Goal: Task Accomplishment & Management: Use online tool/utility

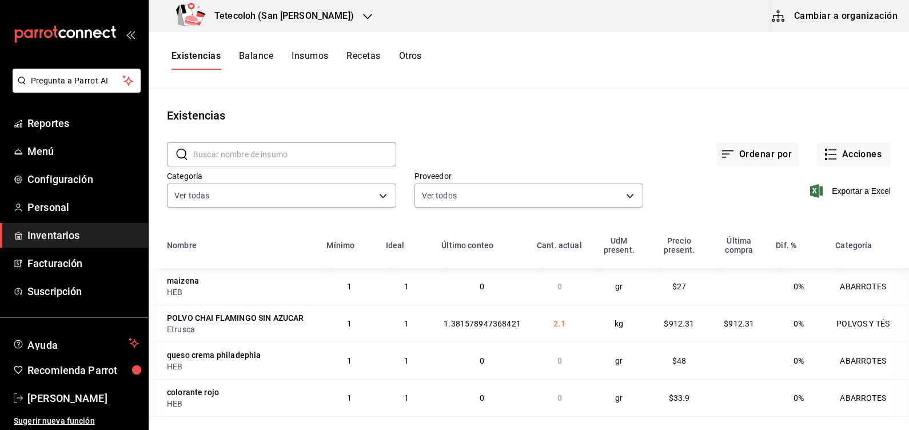
click at [508, 120] on div "Existencias" at bounding box center [529, 115] width 761 height 17
click at [857, 145] on button "Acciones" at bounding box center [854, 154] width 74 height 24
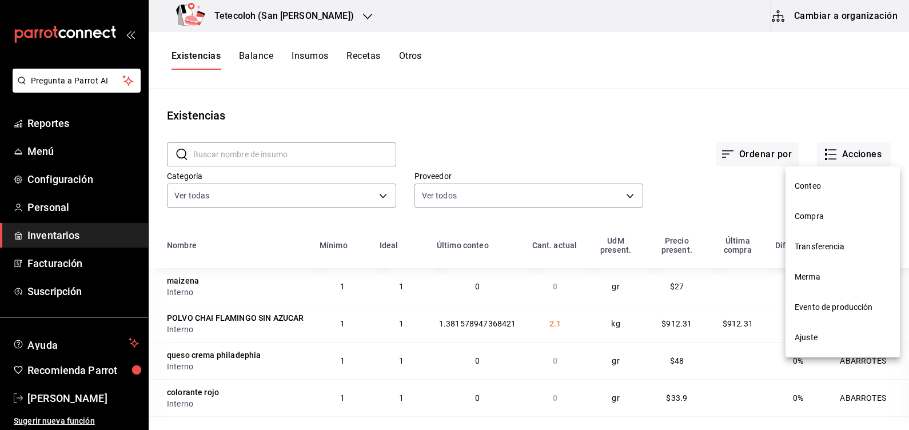
click at [815, 216] on span "Compra" at bounding box center [843, 216] width 96 height 12
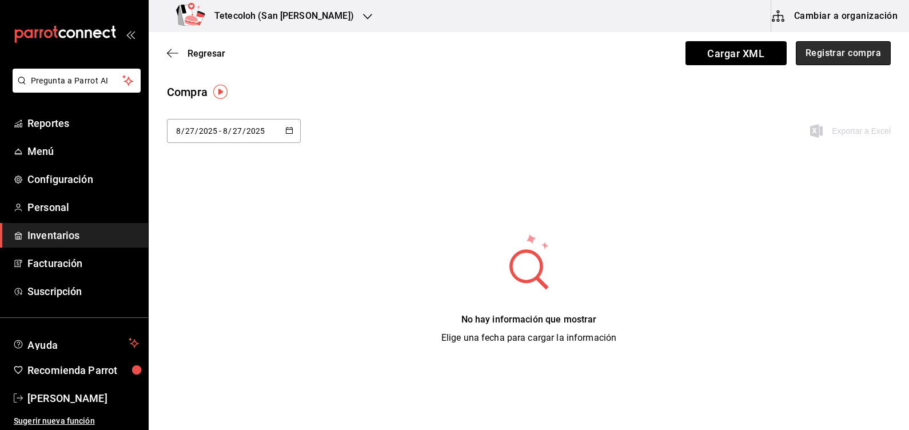
click at [826, 51] on button "Registrar compra" at bounding box center [843, 53] width 95 height 24
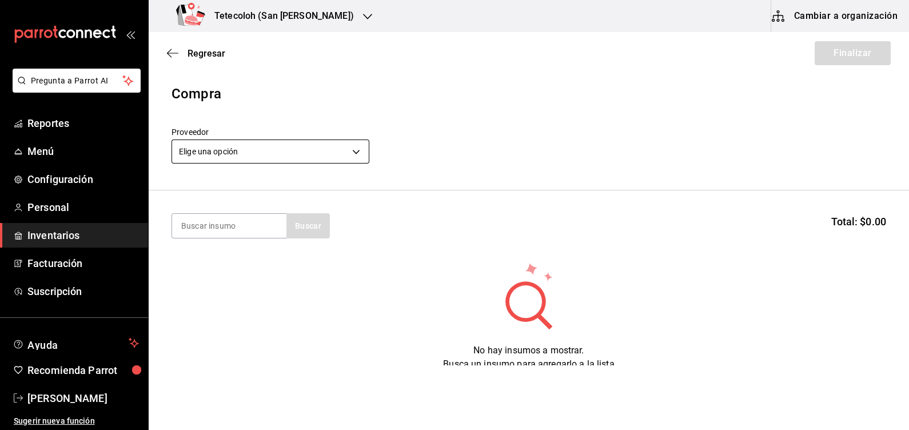
click at [316, 152] on body "Pregunta a Parrot AI Reportes Menú Configuración Personal Inventarios Facturaci…" at bounding box center [454, 182] width 909 height 365
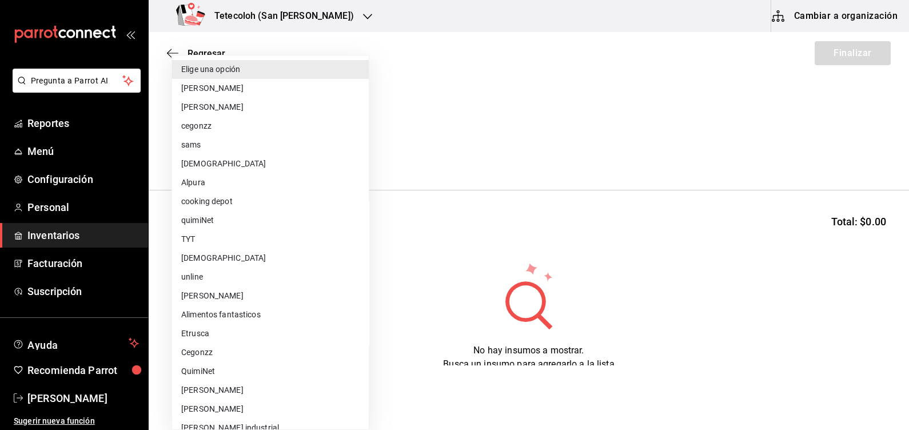
click at [509, 148] on div at bounding box center [454, 215] width 909 height 430
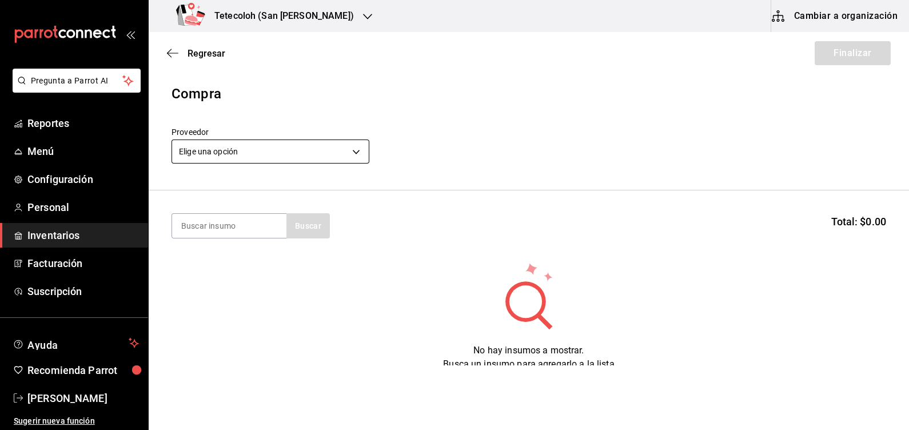
click at [306, 150] on body "Pregunta a Parrot AI Reportes Menú Configuración Personal Inventarios Facturaci…" at bounding box center [454, 182] width 909 height 365
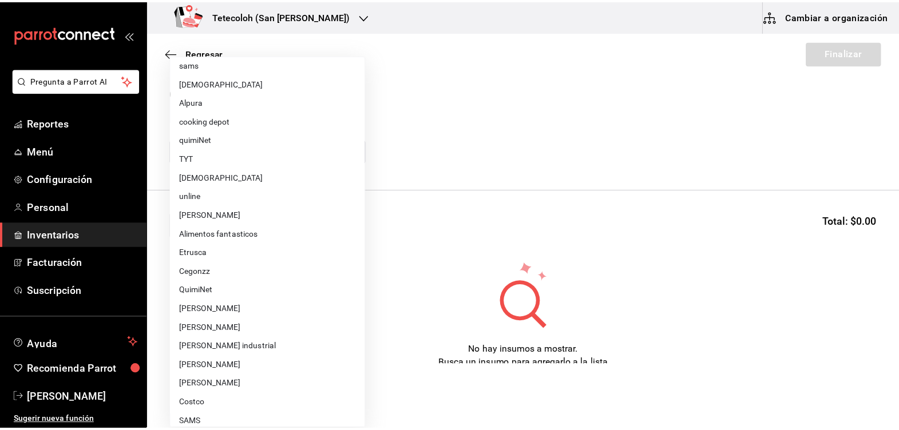
scroll to position [125, 0]
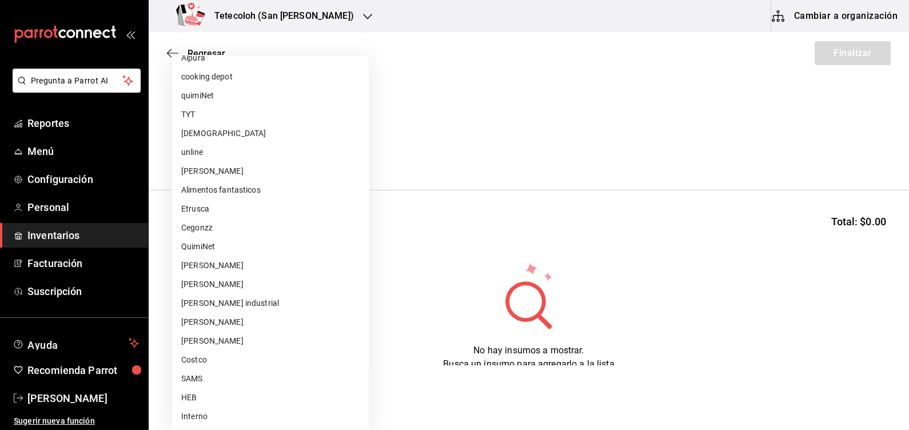
click at [210, 410] on li "Interno" at bounding box center [270, 416] width 197 height 19
type input "8ae05443-c104-49d7-bcf2-37120d912665"
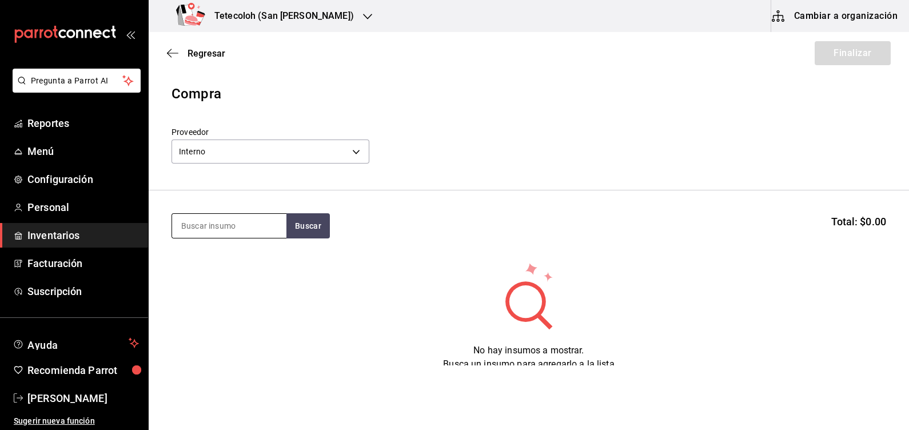
click at [227, 232] on input at bounding box center [229, 226] width 114 height 24
type input "l"
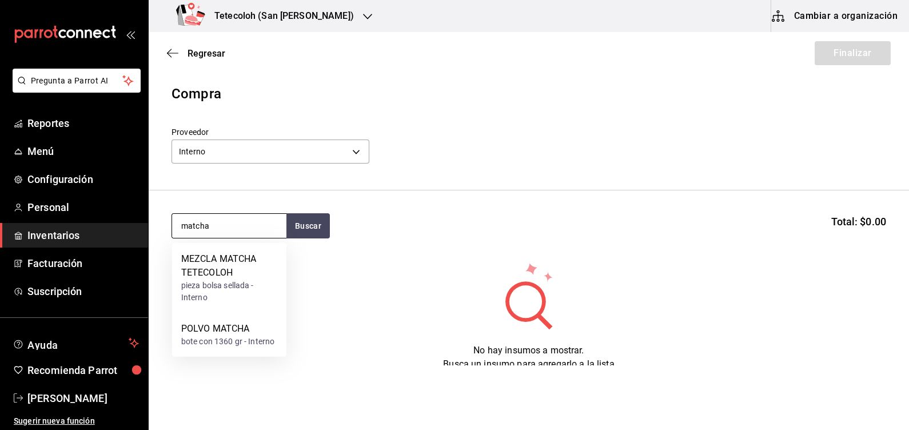
click at [245, 229] on input "matcha" at bounding box center [229, 226] width 114 height 24
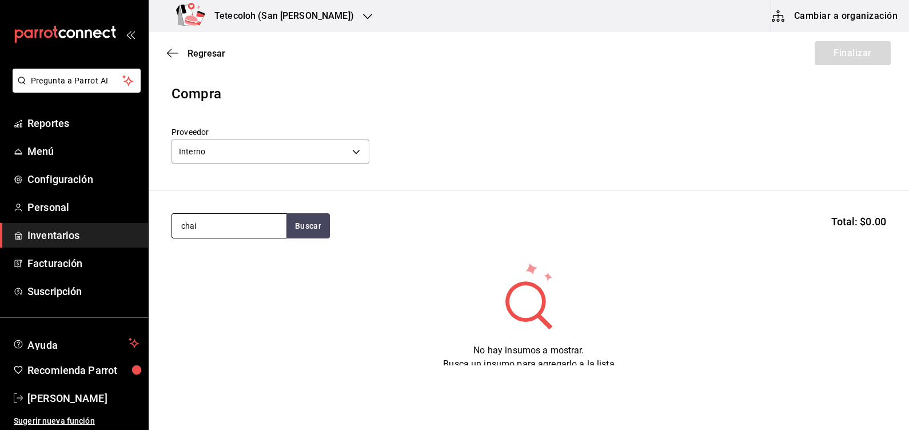
type input "chai"
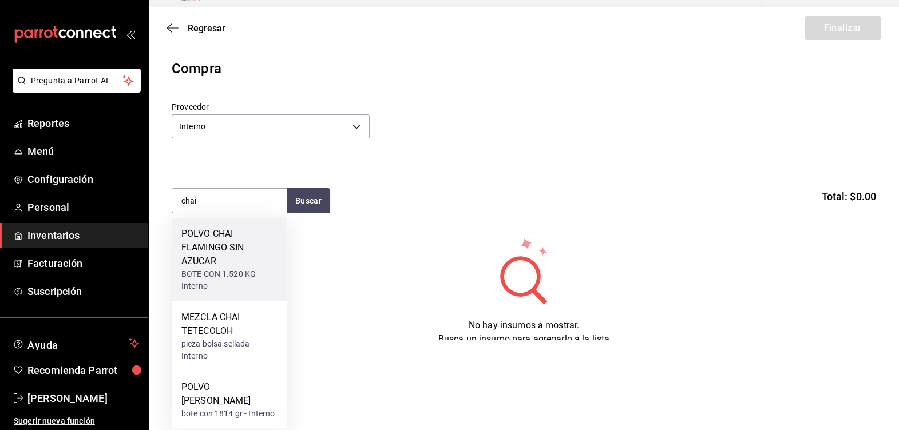
scroll to position [28, 0]
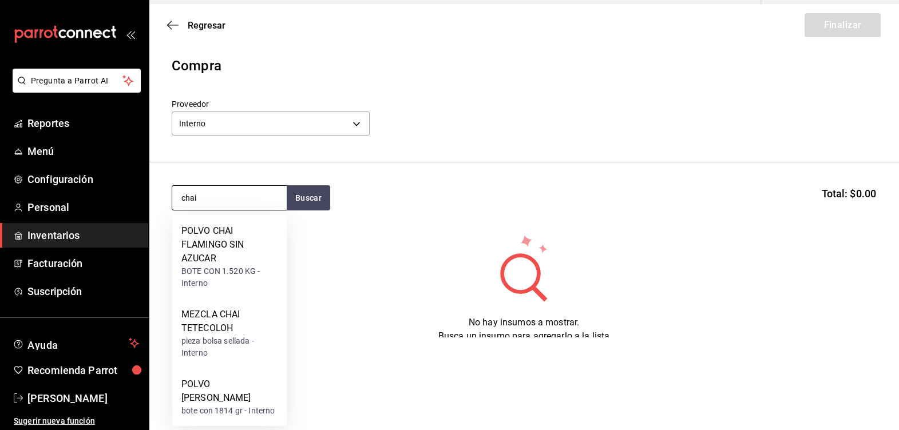
click at [252, 202] on input "chai" at bounding box center [229, 198] width 114 height 24
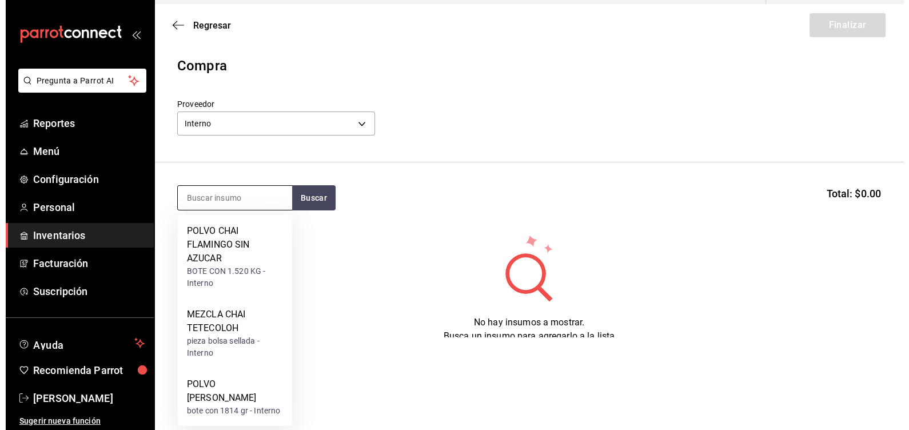
scroll to position [0, 0]
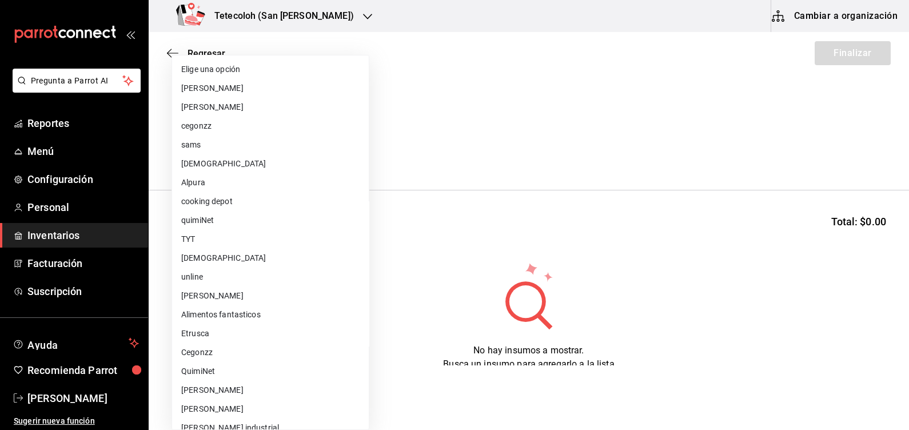
click at [235, 144] on body "Pregunta a Parrot AI Reportes Menú Configuración Personal Inventarios Facturaci…" at bounding box center [454, 182] width 909 height 365
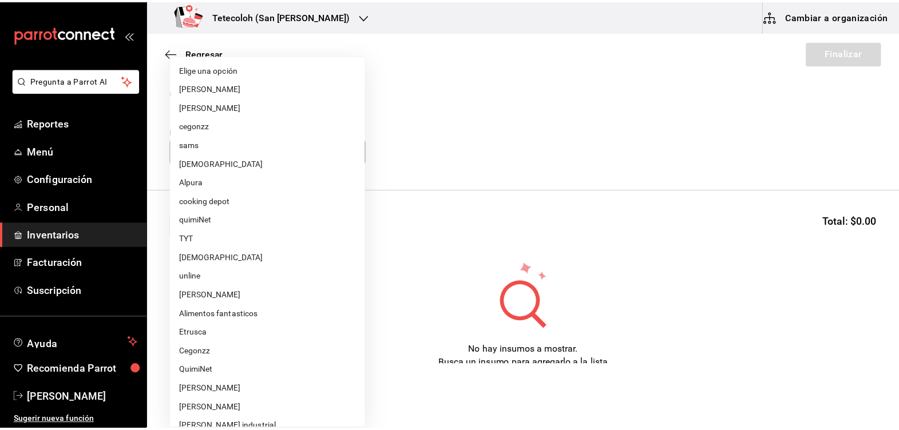
scroll to position [125, 0]
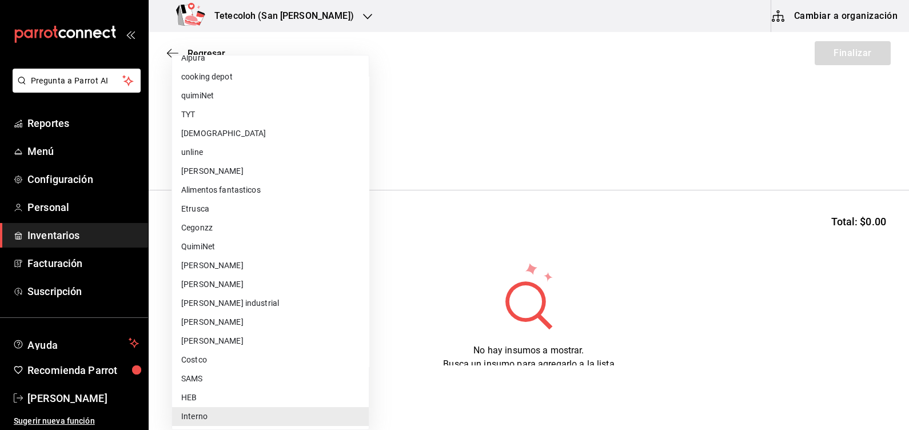
click at [559, 181] on div at bounding box center [454, 215] width 909 height 430
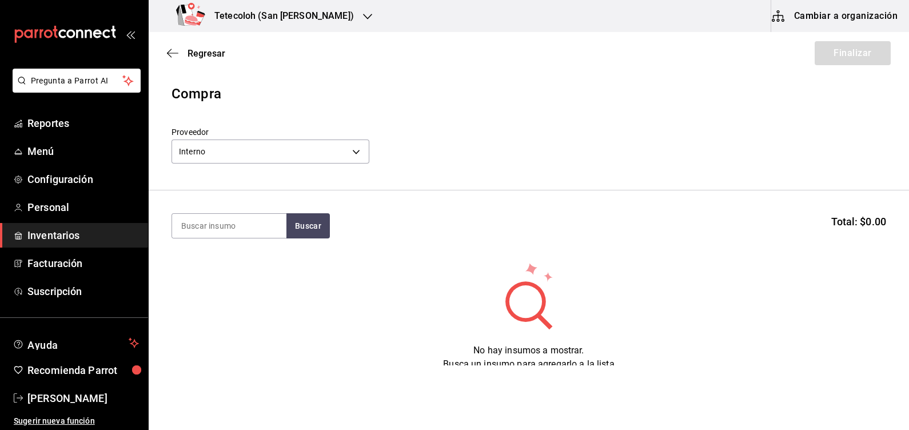
click at [269, 210] on section "Buscar Total: $0.00" at bounding box center [529, 225] width 761 height 71
click at [252, 224] on input at bounding box center [229, 226] width 114 height 24
type input "pan"
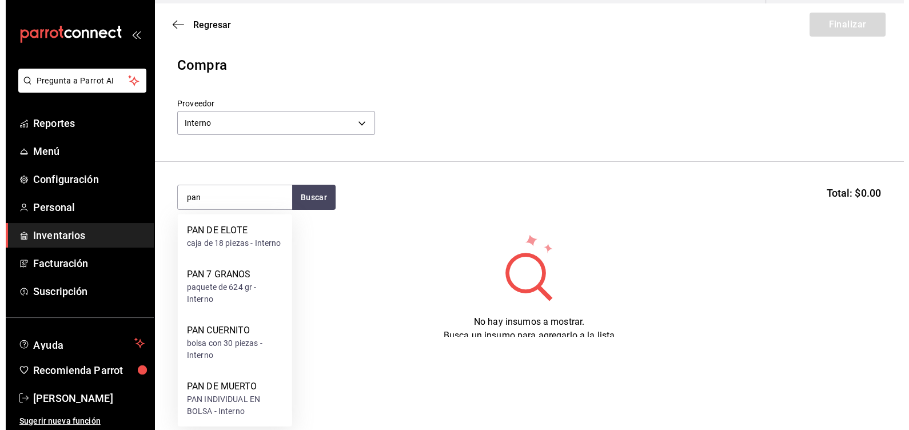
scroll to position [0, 0]
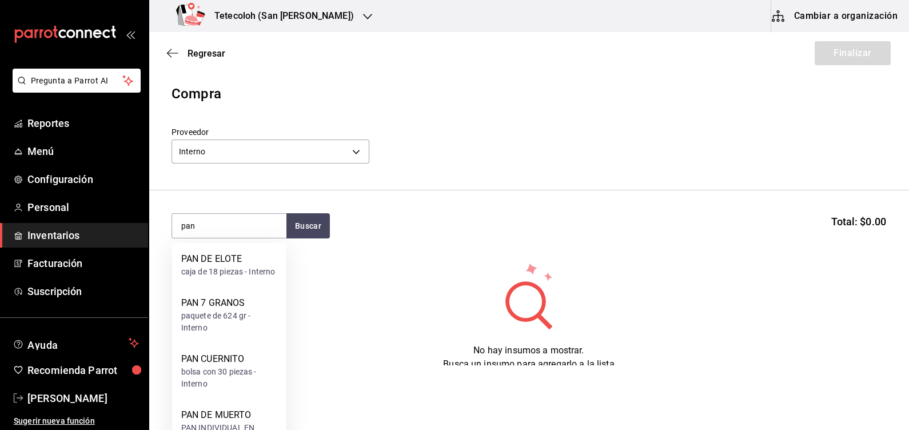
click at [542, 147] on header "Compra Proveedor Interno 8ae05443-c104-49d7-bcf2-37120d912665" at bounding box center [529, 137] width 761 height 107
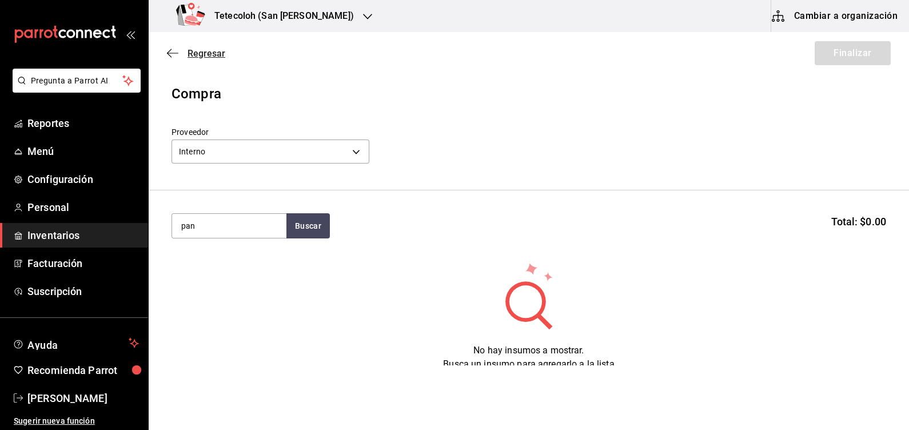
click at [206, 57] on span "Regresar" at bounding box center [207, 53] width 38 height 11
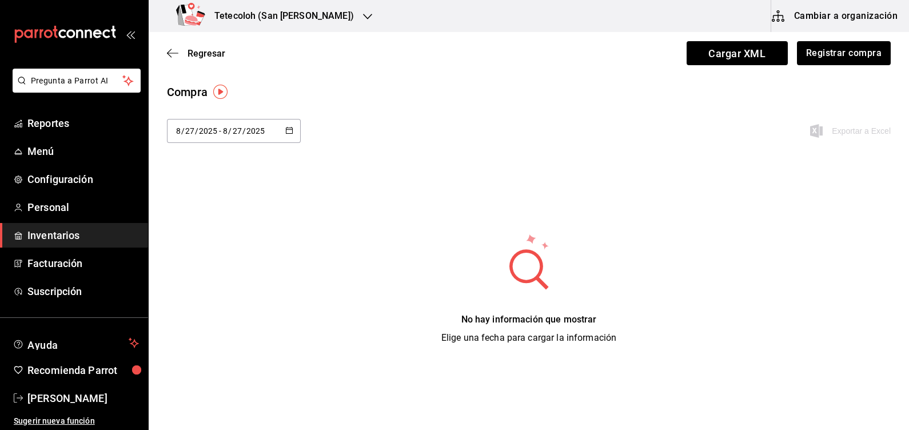
click at [166, 48] on div "Regresar Cargar XML Registrar compra" at bounding box center [529, 53] width 761 height 42
click at [173, 53] on icon "button" at bounding box center [172, 53] width 11 height 1
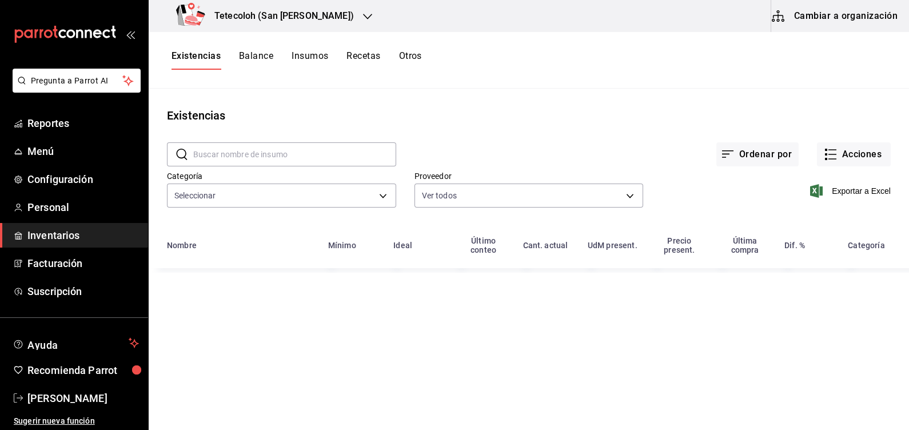
type input "996e178e-5200-4196-90af-9b9355f1595a,0cb1c195-3e07-4265-9783-93865c42cf87,d2f0a…"
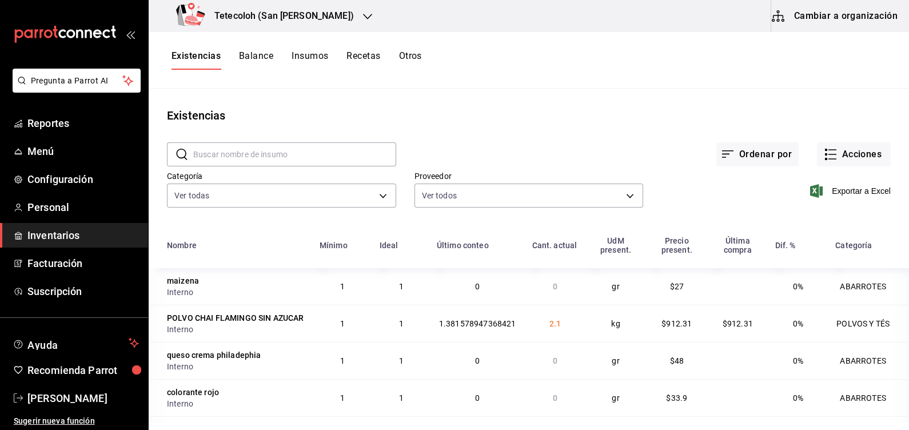
click at [304, 64] on button "Insumos" at bounding box center [310, 59] width 37 height 19
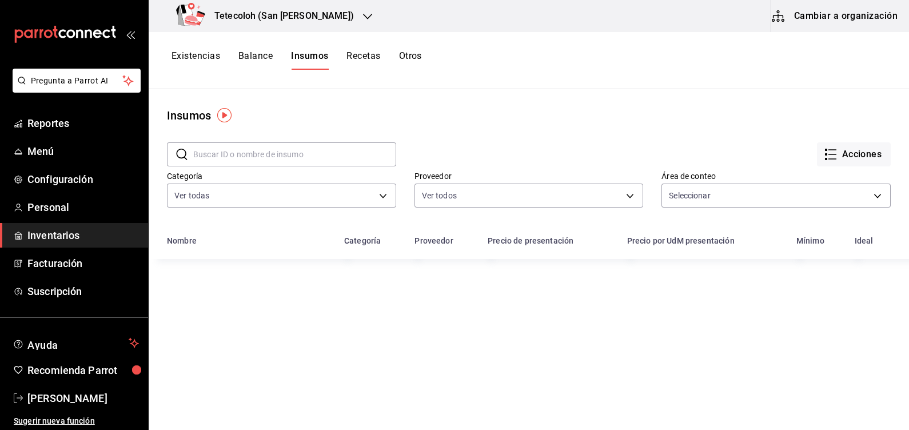
type input "a10e336d-961a-4bc6-87bb-5d356ede2342,df647f96-61b0-40b3-8a37-23da2214bd9c"
click at [299, 154] on input "text" at bounding box center [294, 154] width 203 height 23
click at [298, 154] on input "text" at bounding box center [294, 154] width 203 height 23
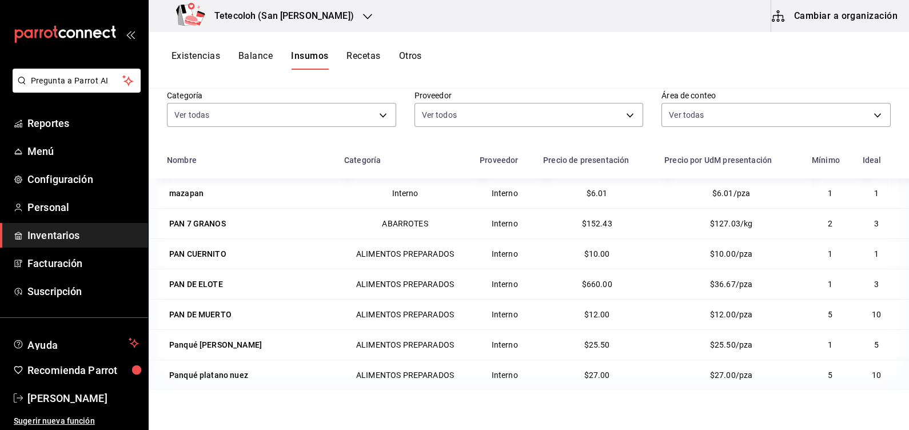
scroll to position [81, 0]
type input "pan"
click at [409, 49] on div "Existencias Balance Insumos Recetas Otros" at bounding box center [529, 60] width 761 height 57
click at [229, 222] on div "PAN 7 GRANOS" at bounding box center [249, 223] width 164 height 16
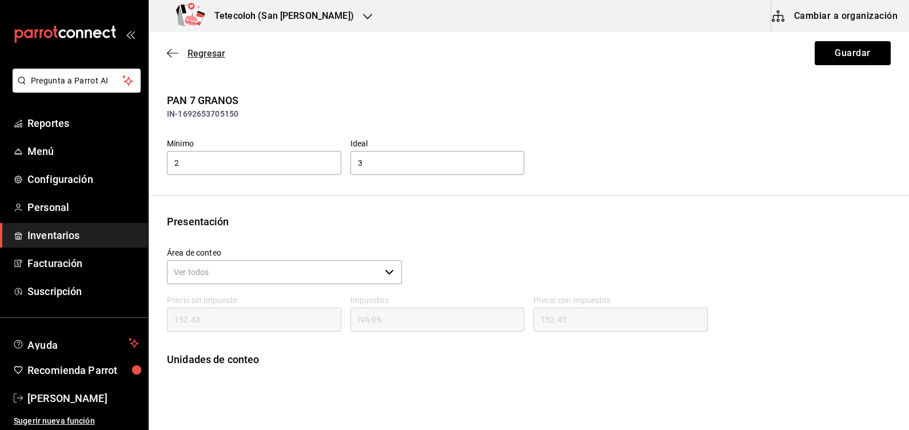
click at [177, 56] on icon "button" at bounding box center [172, 53] width 11 height 10
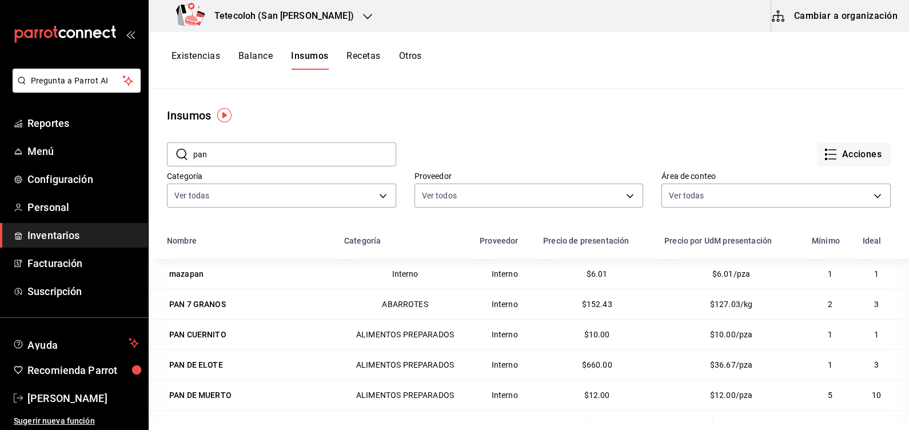
click at [368, 49] on div "Existencias Balance Insumos Recetas Otros" at bounding box center [529, 60] width 761 height 57
click at [415, 54] on button "Otros" at bounding box center [410, 59] width 23 height 19
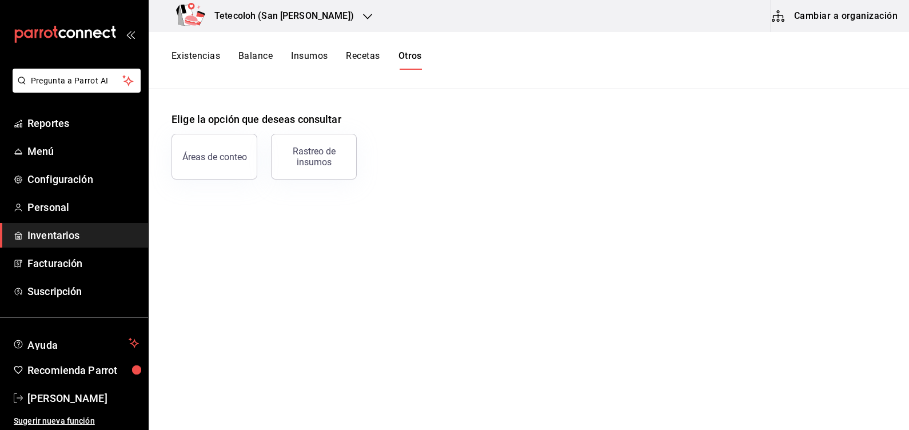
click at [189, 57] on button "Existencias" at bounding box center [196, 59] width 49 height 19
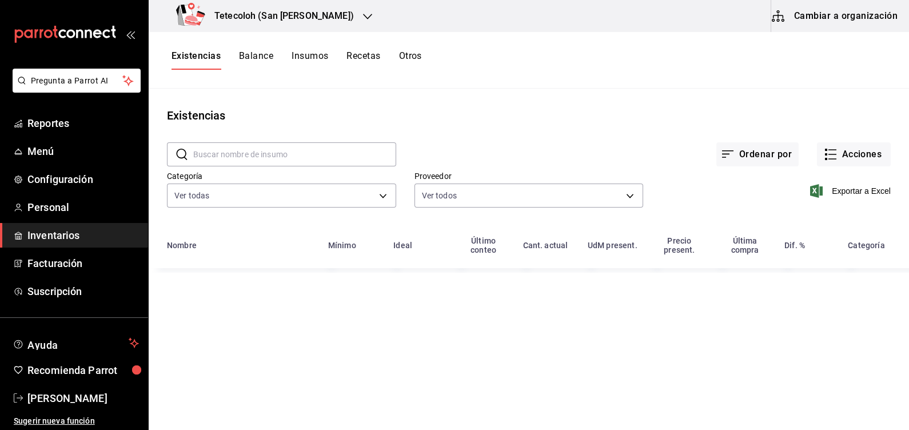
click at [893, 11] on button "Cambiar a organización" at bounding box center [836, 16] width 129 height 32
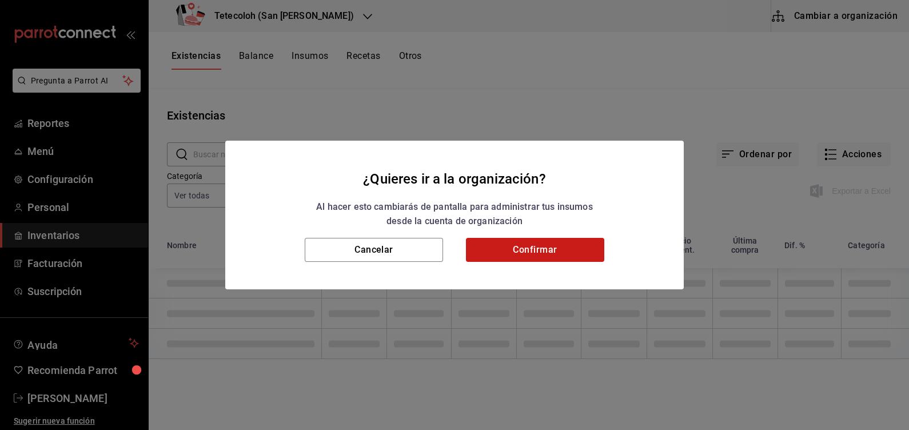
click at [491, 246] on button "Confirmar" at bounding box center [535, 250] width 138 height 24
click at [493, 247] on button "Confirmar" at bounding box center [535, 250] width 138 height 24
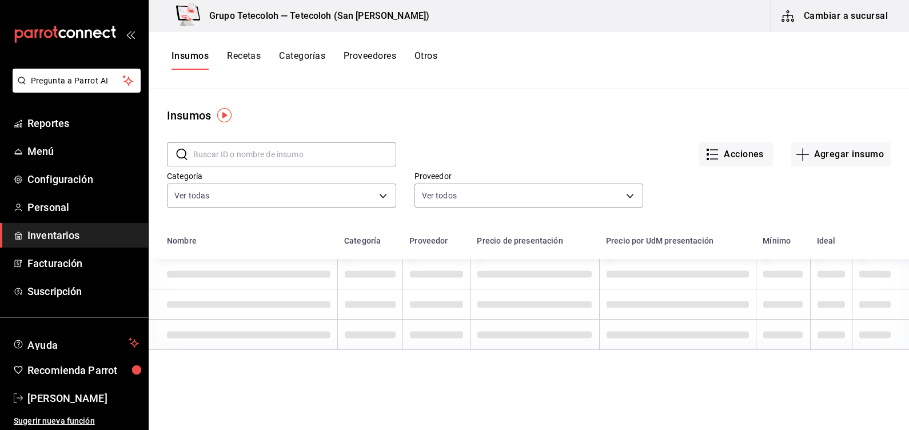
click at [426, 54] on button "Otros" at bounding box center [426, 59] width 23 height 19
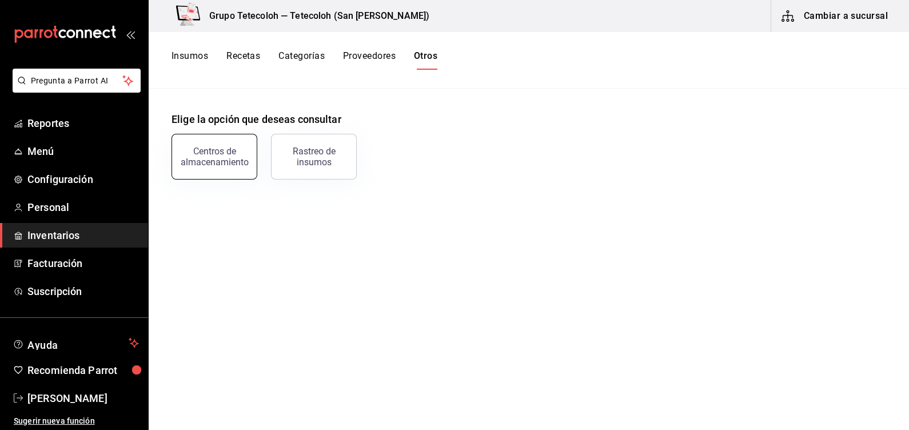
click at [226, 167] on button "Centros de almacenamiento" at bounding box center [215, 157] width 86 height 46
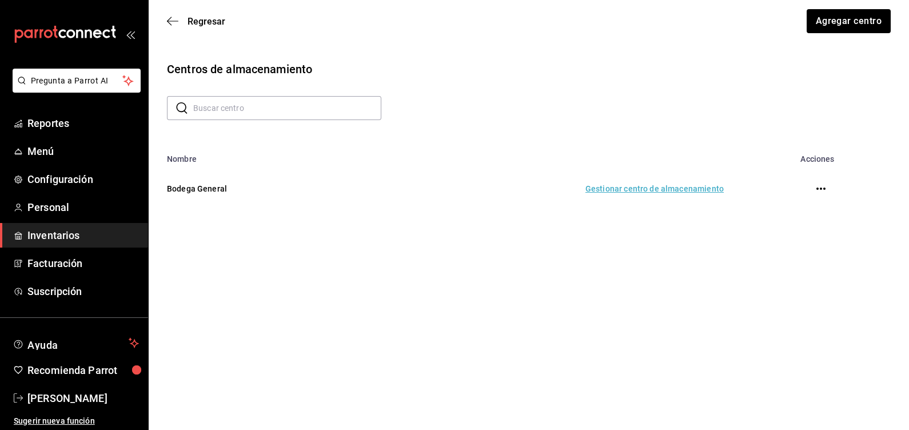
click at [635, 184] on td "Gestionar centro de almacenamiento" at bounding box center [548, 189] width 379 height 50
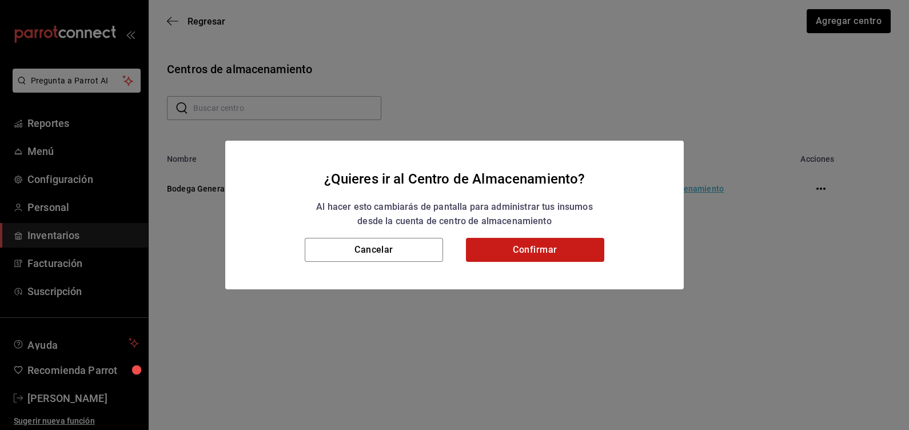
click at [535, 257] on button "Confirmar" at bounding box center [535, 250] width 138 height 24
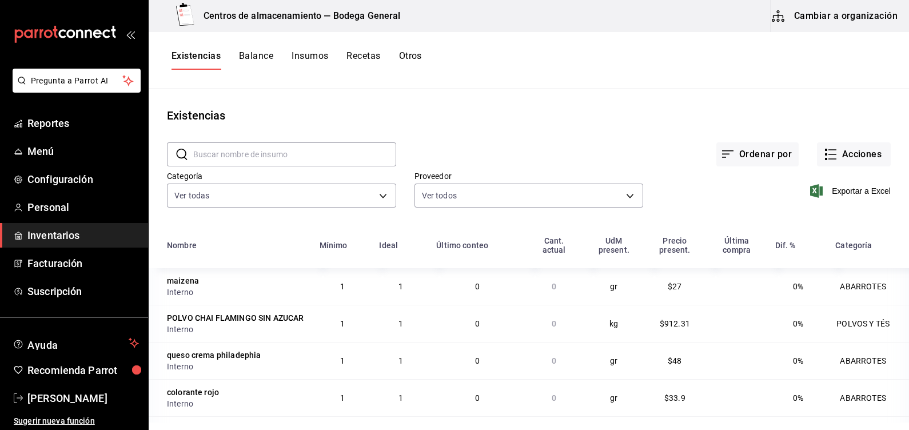
click at [311, 57] on button "Insumos" at bounding box center [310, 59] width 37 height 19
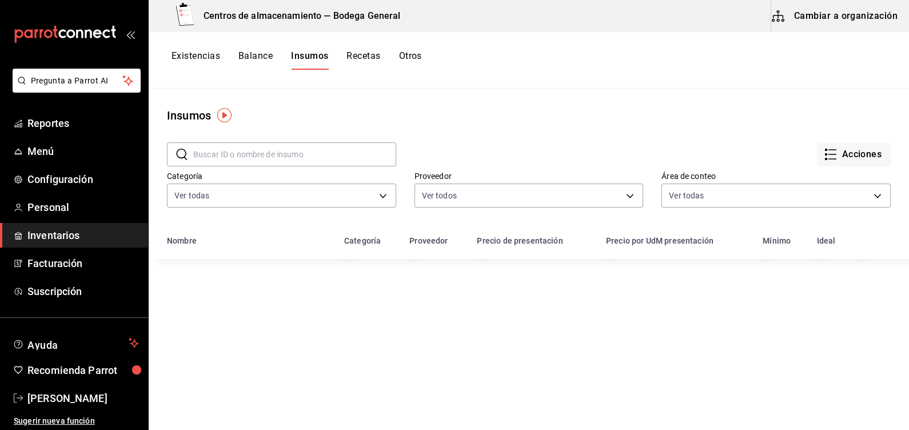
drag, startPoint x: 296, startPoint y: 156, endPoint x: 285, endPoint y: 134, distance: 24.3
click at [294, 152] on input "text" at bounding box center [294, 154] width 203 height 23
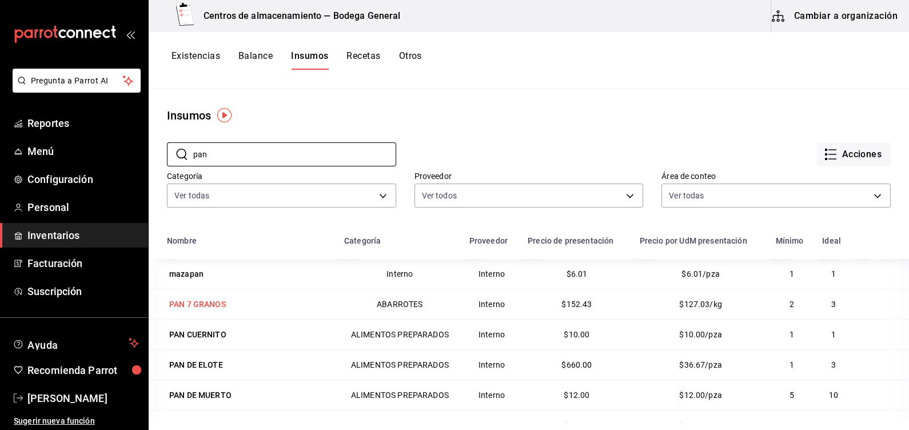
type input "pan"
click at [220, 299] on div "PAN 7 GRANOS" at bounding box center [197, 304] width 57 height 11
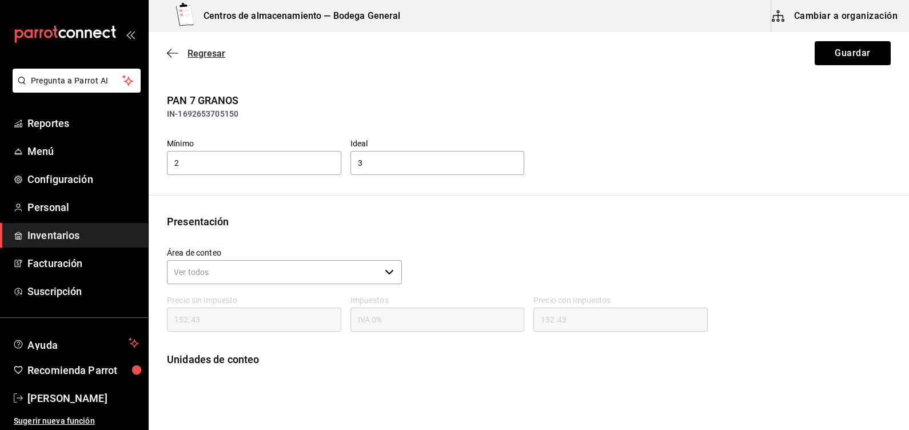
click at [183, 57] on span "Regresar" at bounding box center [196, 53] width 58 height 11
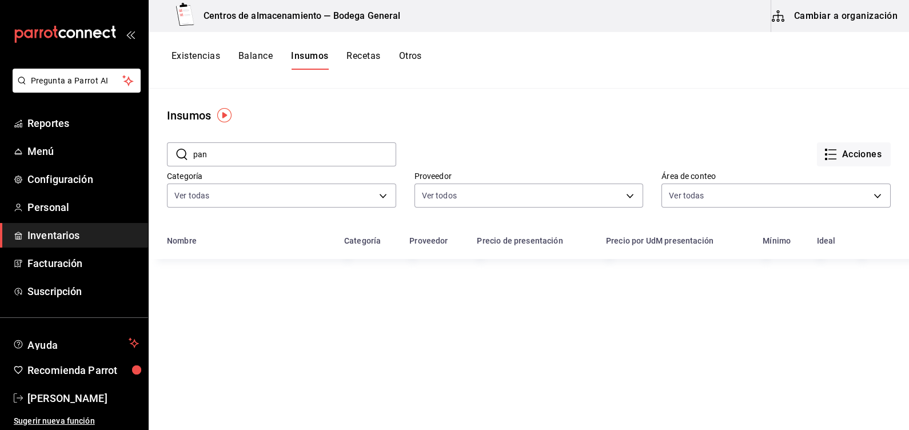
click at [406, 56] on button "Otros" at bounding box center [410, 59] width 23 height 19
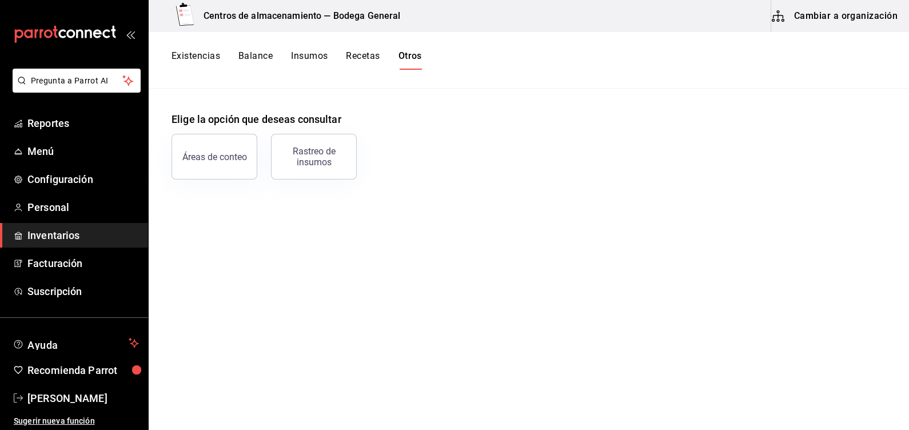
click at [177, 51] on button "Existencias" at bounding box center [196, 59] width 49 height 19
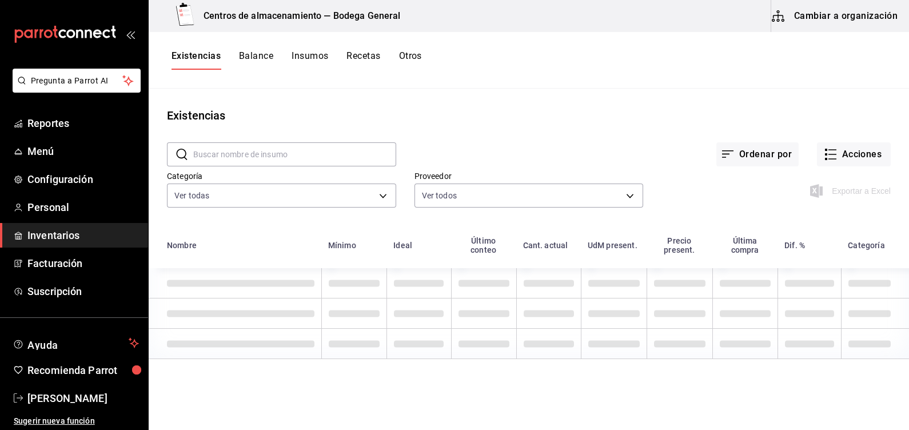
click at [256, 61] on button "Balance" at bounding box center [256, 59] width 34 height 19
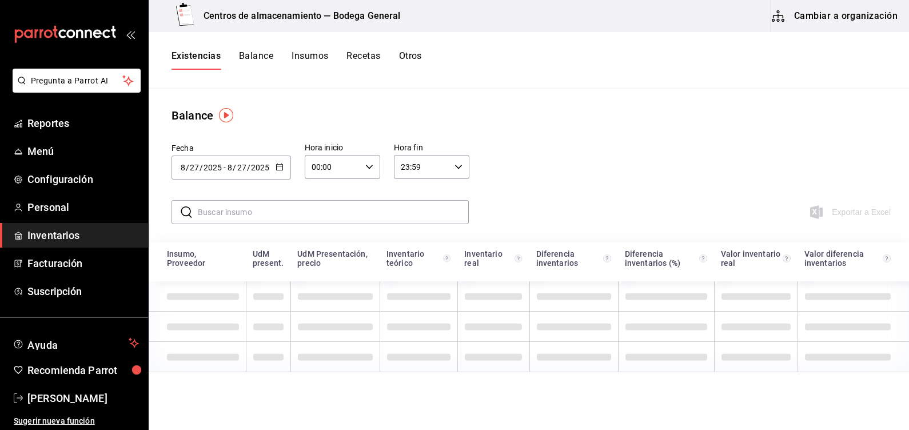
click at [256, 61] on button "Balance" at bounding box center [256, 59] width 34 height 19
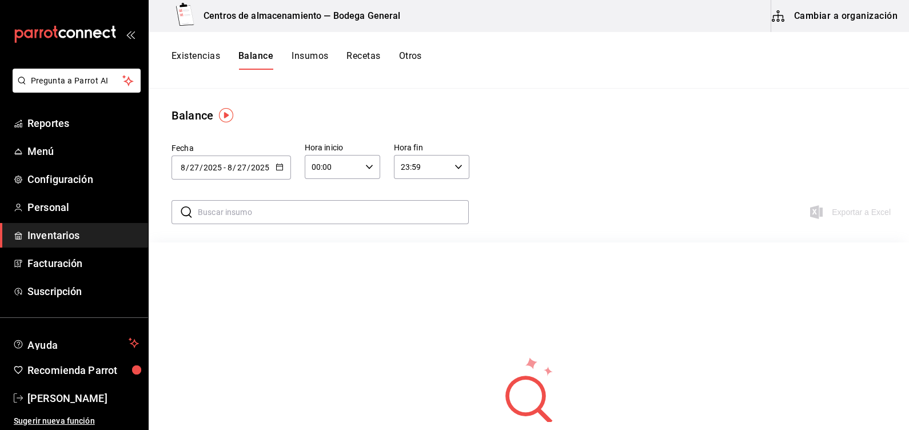
click at [309, 58] on button "Insumos" at bounding box center [310, 59] width 37 height 19
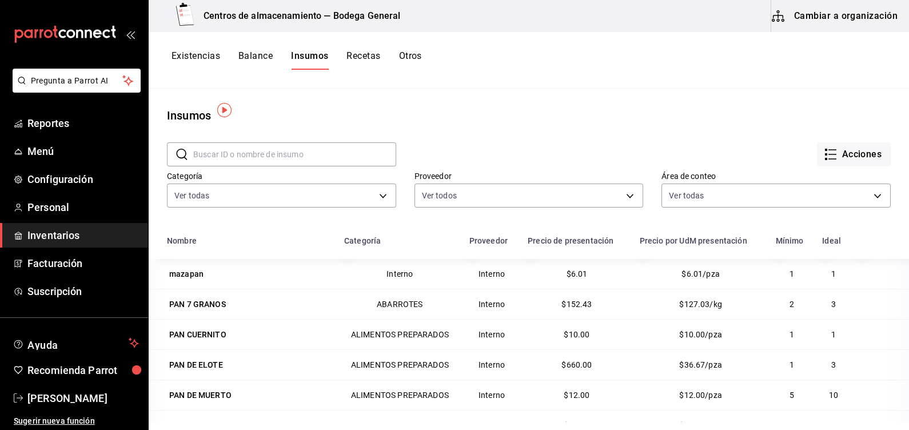
scroll to position [66, 0]
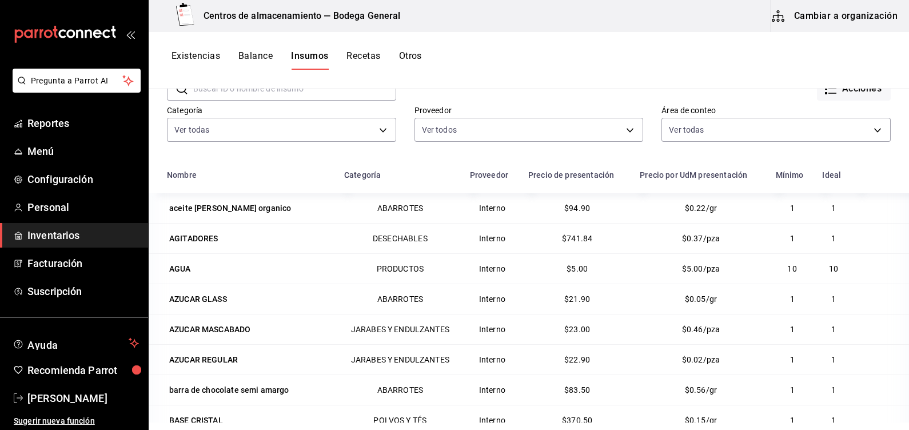
click at [857, 193] on td at bounding box center [880, 208] width 57 height 30
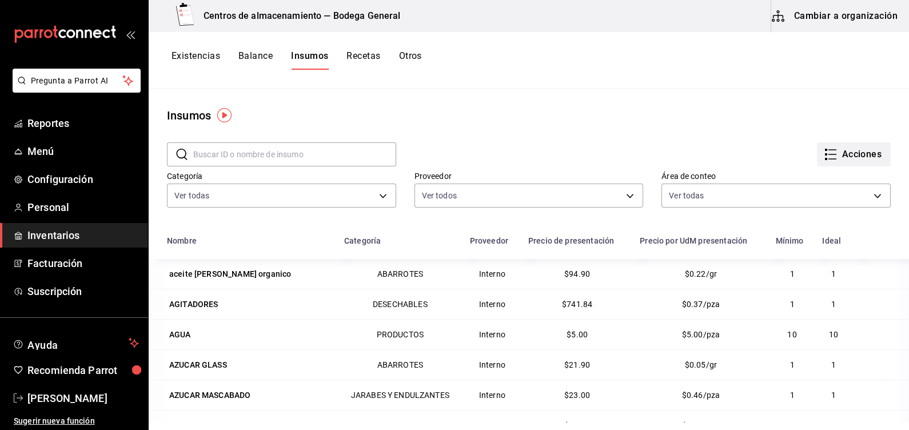
click at [853, 145] on button "Acciones" at bounding box center [854, 154] width 74 height 24
click at [545, 107] on div at bounding box center [454, 215] width 909 height 430
click at [256, 49] on div "Existencias Balance Insumos Recetas Otros" at bounding box center [529, 60] width 761 height 57
click at [259, 53] on button "Balance" at bounding box center [256, 59] width 34 height 19
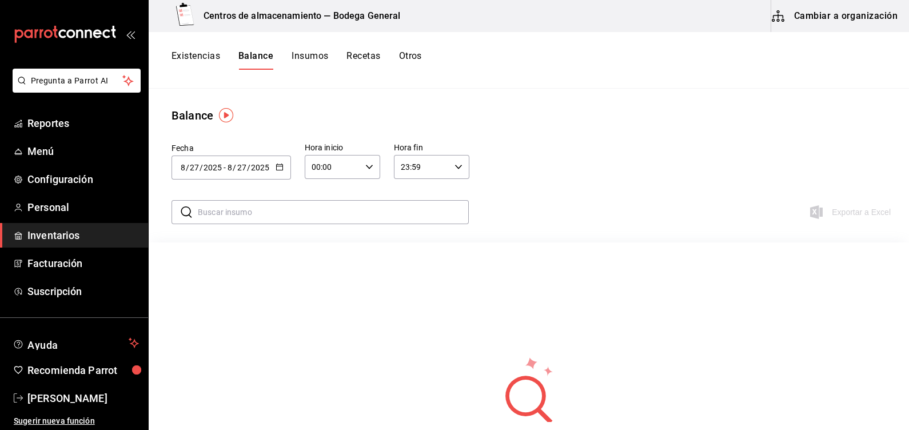
click at [190, 50] on button "Existencias" at bounding box center [196, 59] width 49 height 19
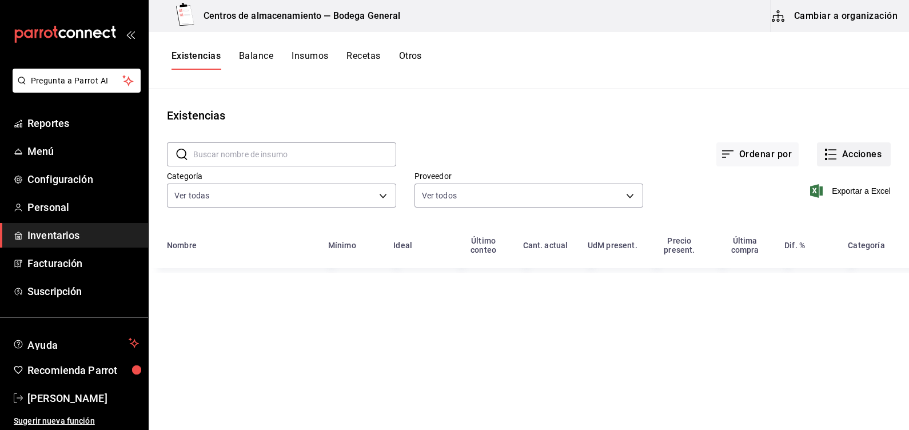
click at [834, 157] on icon "button" at bounding box center [831, 155] width 14 height 14
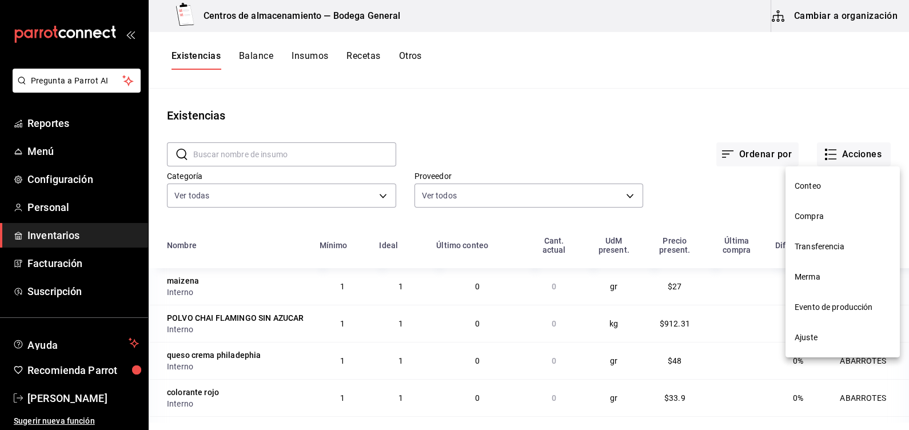
click at [834, 337] on span "Ajuste" at bounding box center [843, 338] width 96 height 12
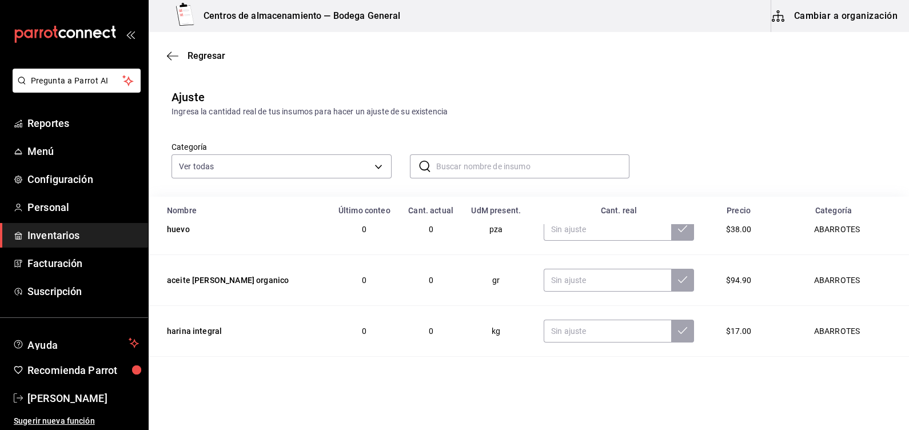
scroll to position [786, 0]
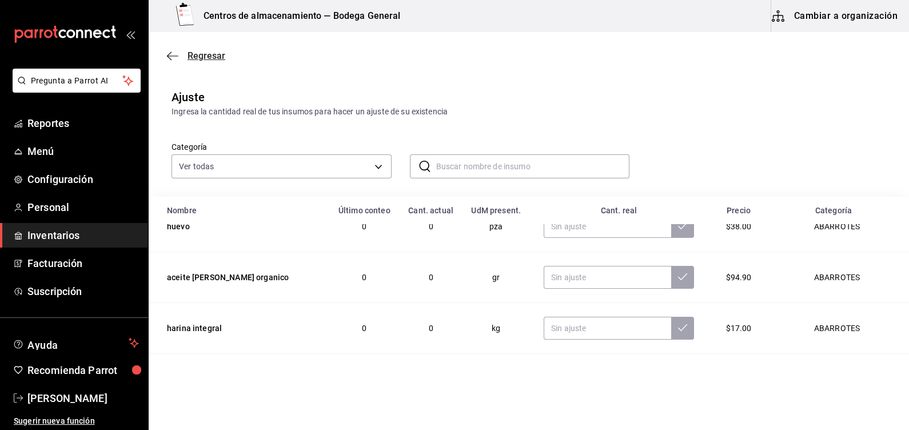
click at [172, 52] on icon "button" at bounding box center [172, 56] width 11 height 10
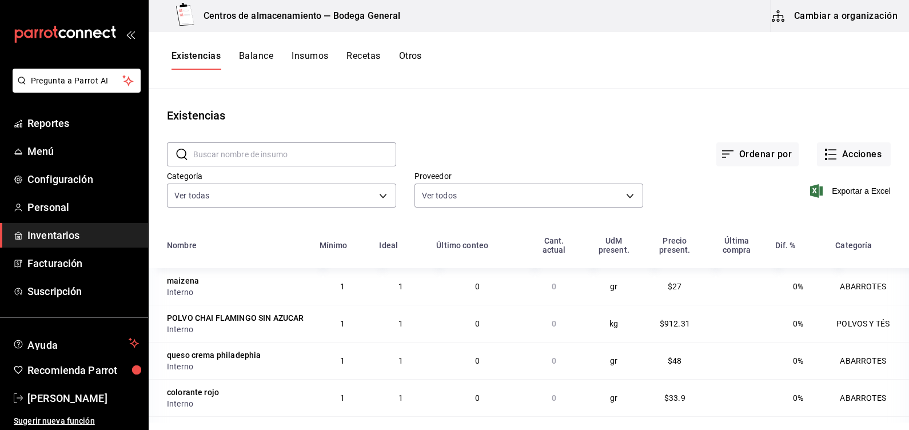
click at [554, 67] on div "Existencias Balance Insumos Recetas Otros" at bounding box center [529, 59] width 761 height 19
